Goal: Task Accomplishment & Management: Complete application form

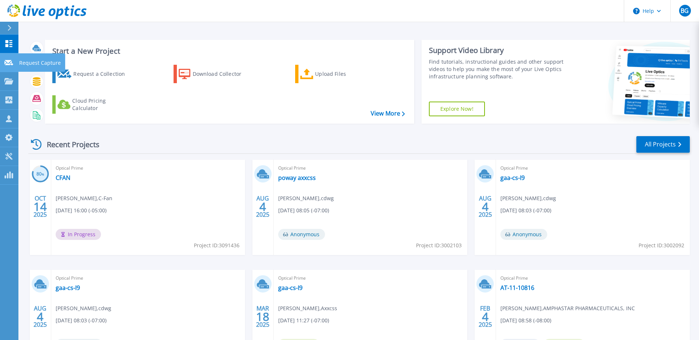
click at [10, 63] on icon at bounding box center [8, 63] width 9 height 6
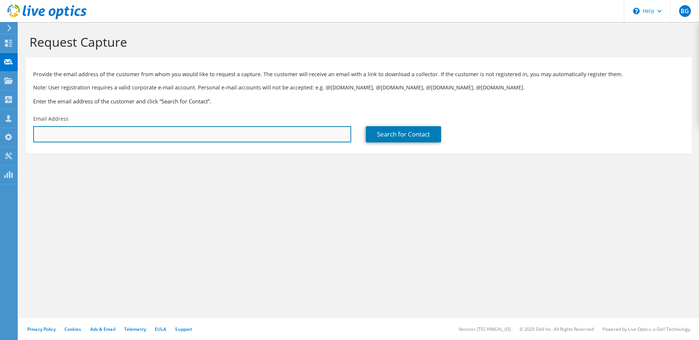
click at [155, 132] on input "text" at bounding box center [192, 134] width 318 height 16
click at [134, 136] on input "text" at bounding box center [192, 134] width 318 height 16
paste input "[EMAIL_ADDRESS][DOMAIN_NAME]"
type input "[EMAIL_ADDRESS][DOMAIN_NAME]"
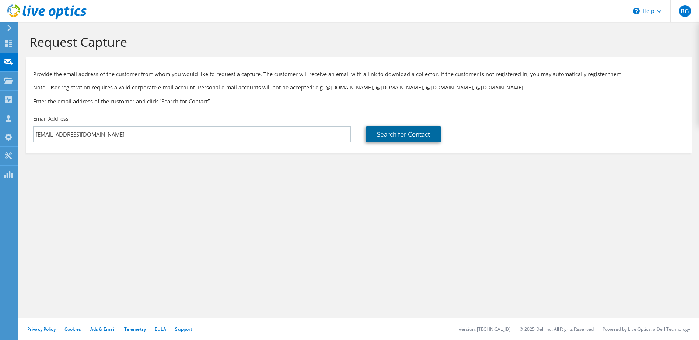
click at [398, 133] on link "Search for Contact" at bounding box center [403, 134] width 75 height 16
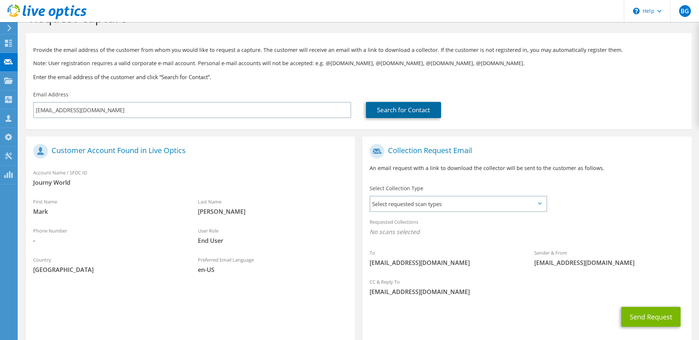
scroll to position [37, 0]
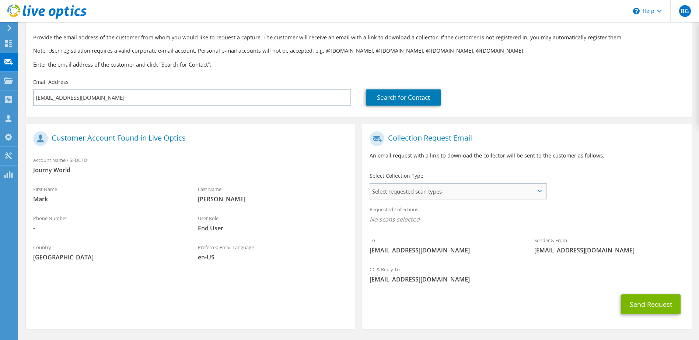
click at [433, 191] on span "Select requested scan types" at bounding box center [457, 191] width 175 height 15
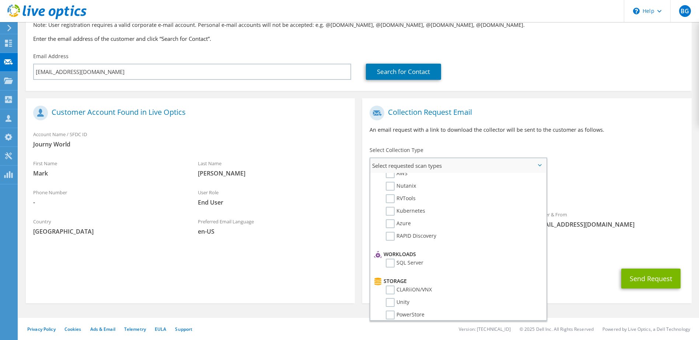
scroll to position [0, 0]
click at [630, 165] on div "To [PERSON_NAME][EMAIL_ADDRESS][DOMAIN_NAME] Sender & From [EMAIL_ADDRESS][DOMA…" at bounding box center [526, 169] width 329 height 134
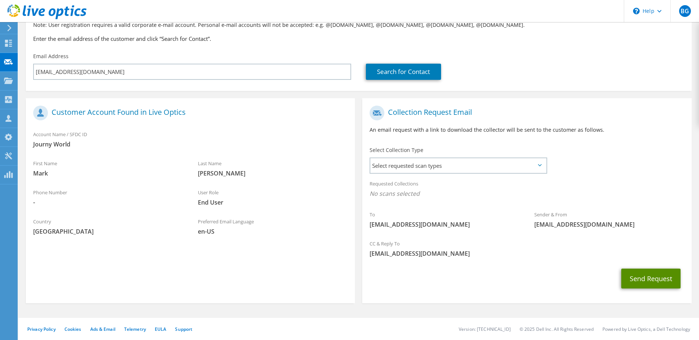
click at [650, 281] on button "Send Request" at bounding box center [650, 279] width 59 height 20
